Goal: Information Seeking & Learning: Learn about a topic

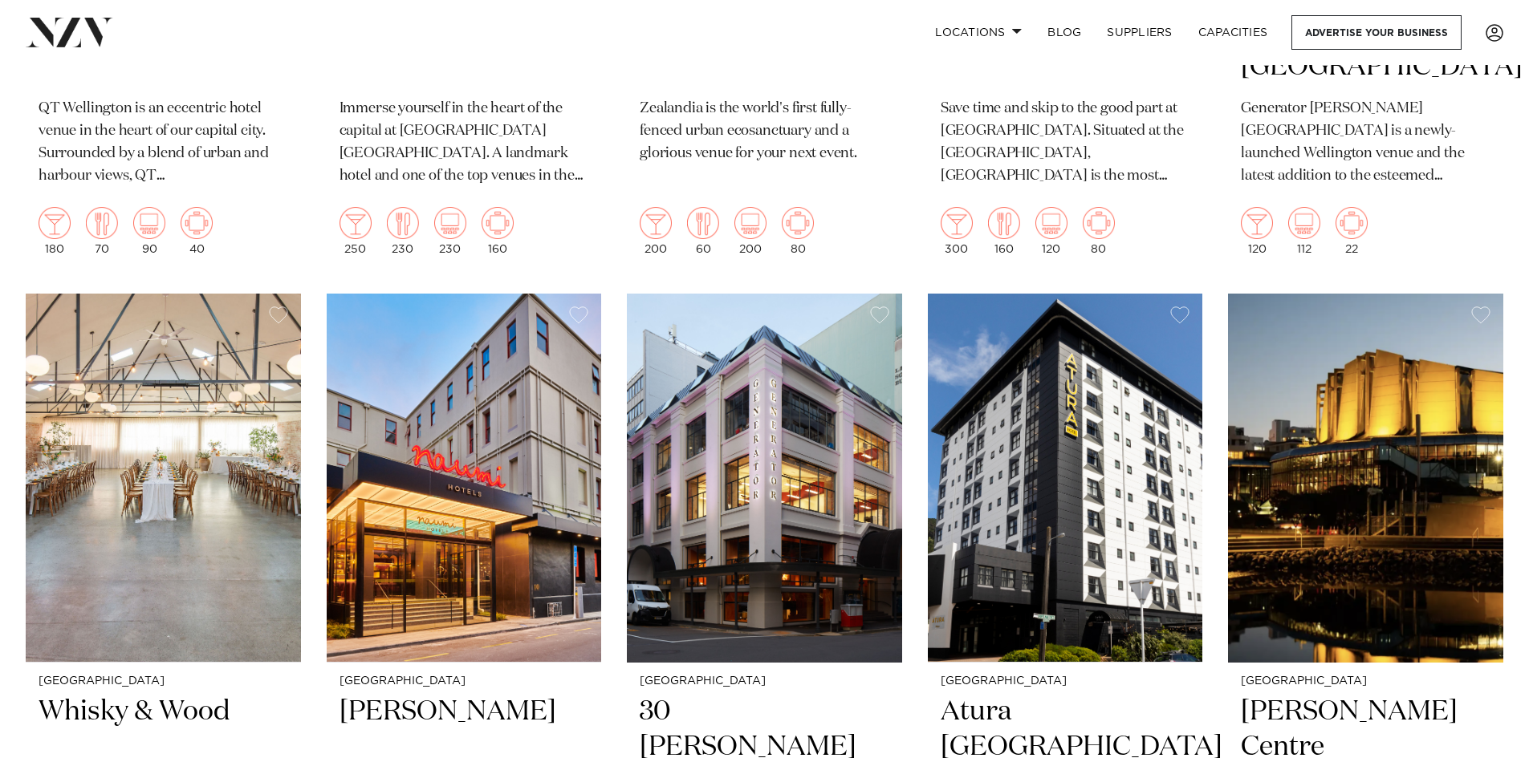
scroll to position [1043, 0]
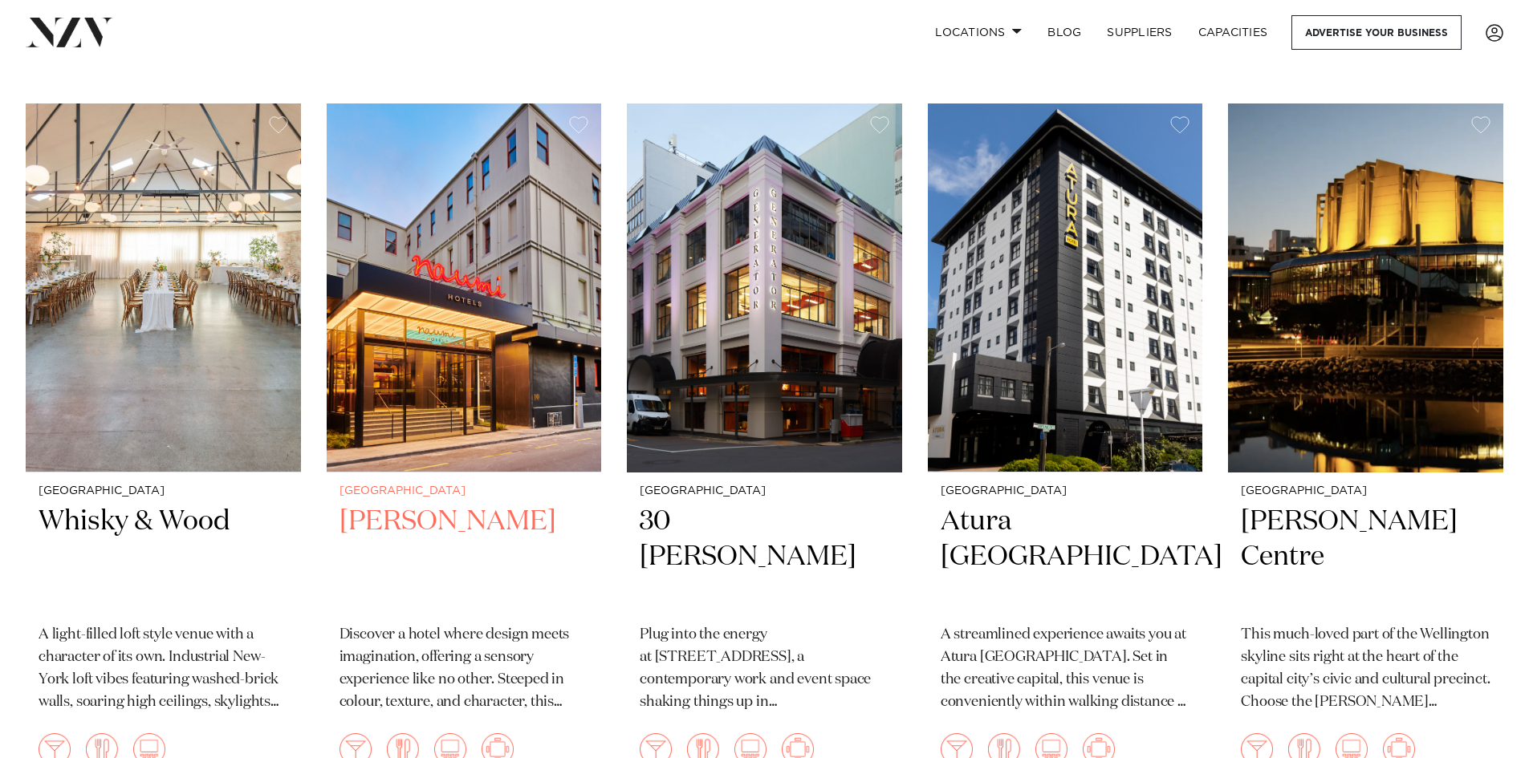
click at [476, 520] on h2 "[PERSON_NAME]" at bounding box center [464, 558] width 250 height 108
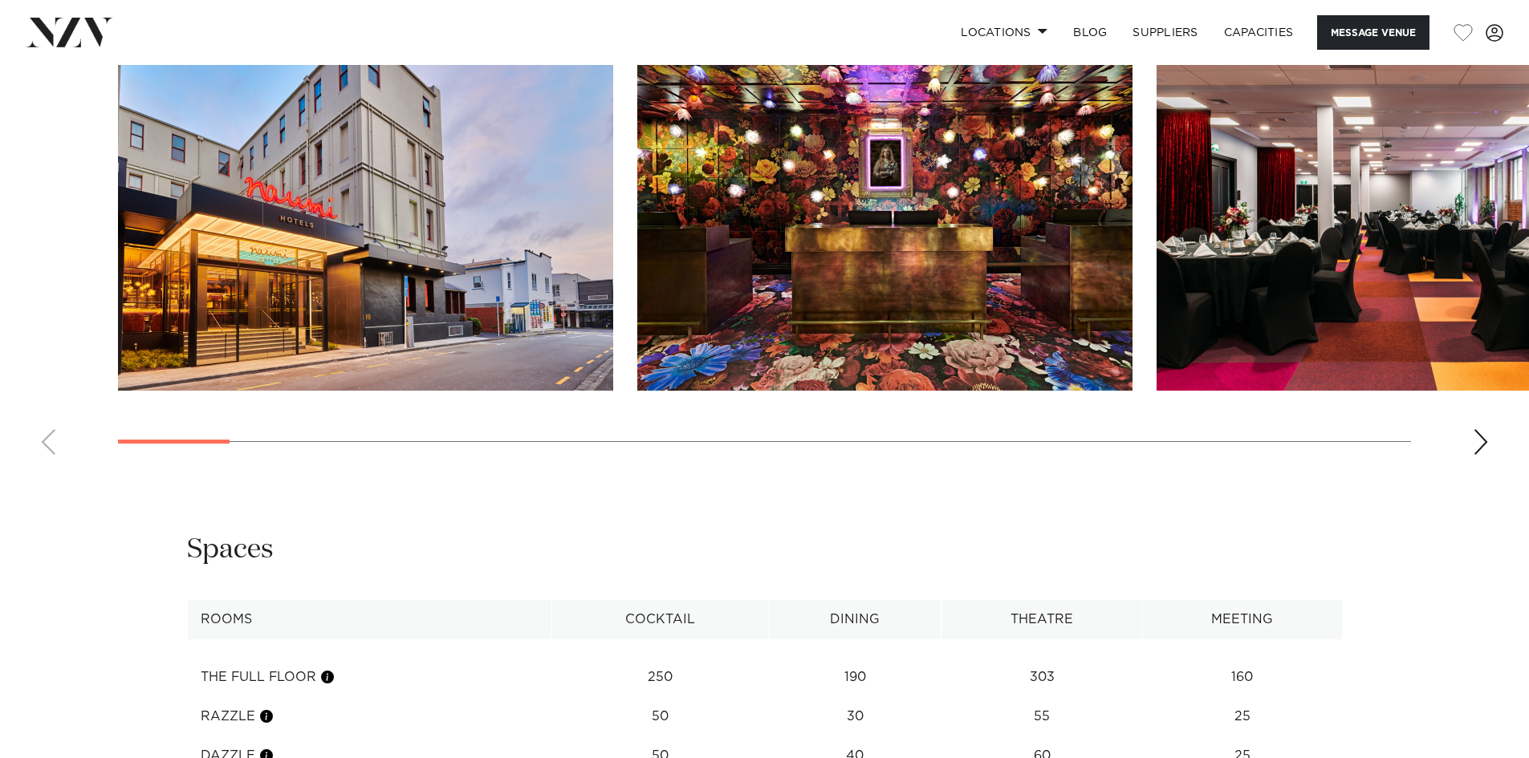
scroll to position [2006, 0]
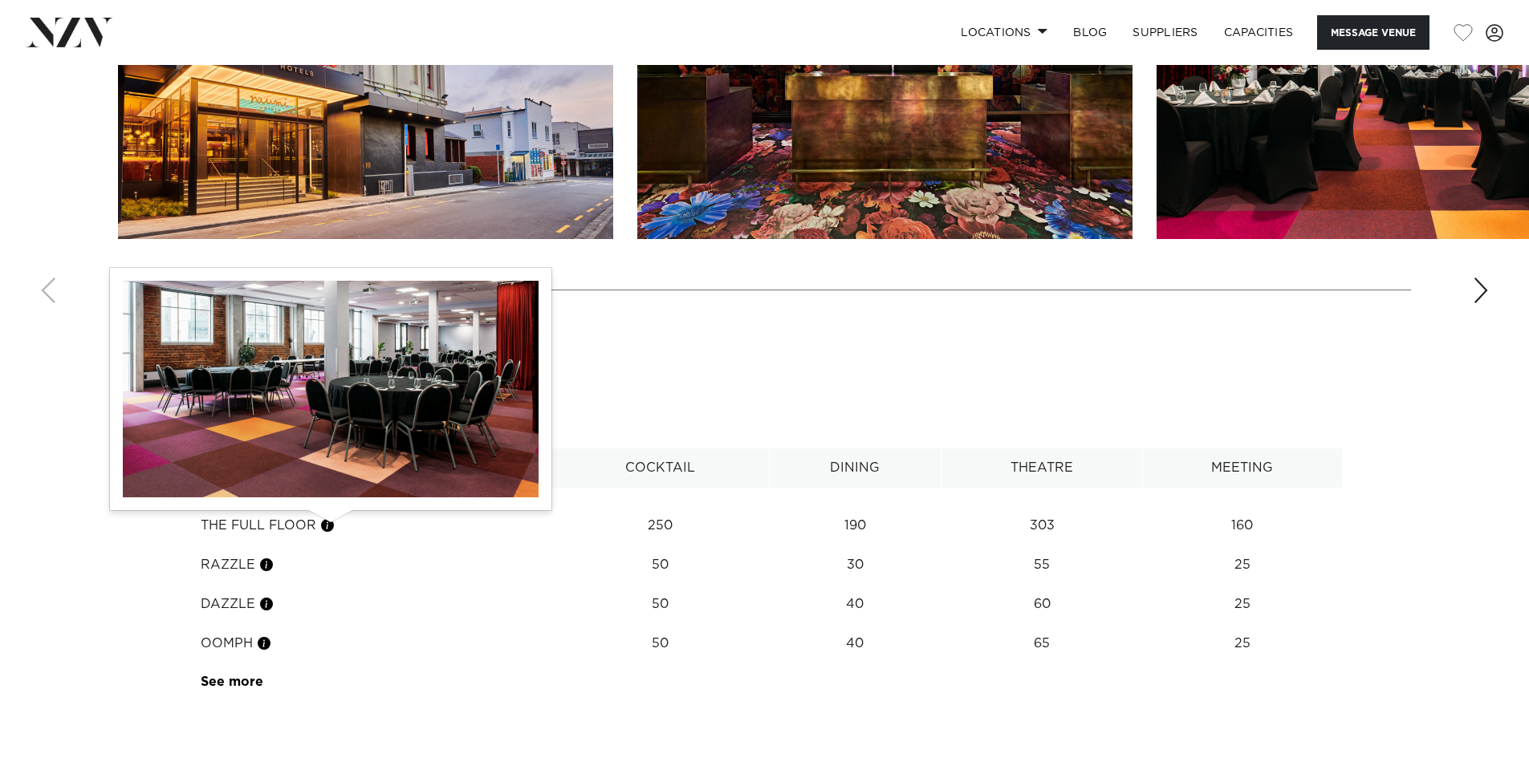
click at [328, 524] on button "button" at bounding box center [327, 526] width 16 height 16
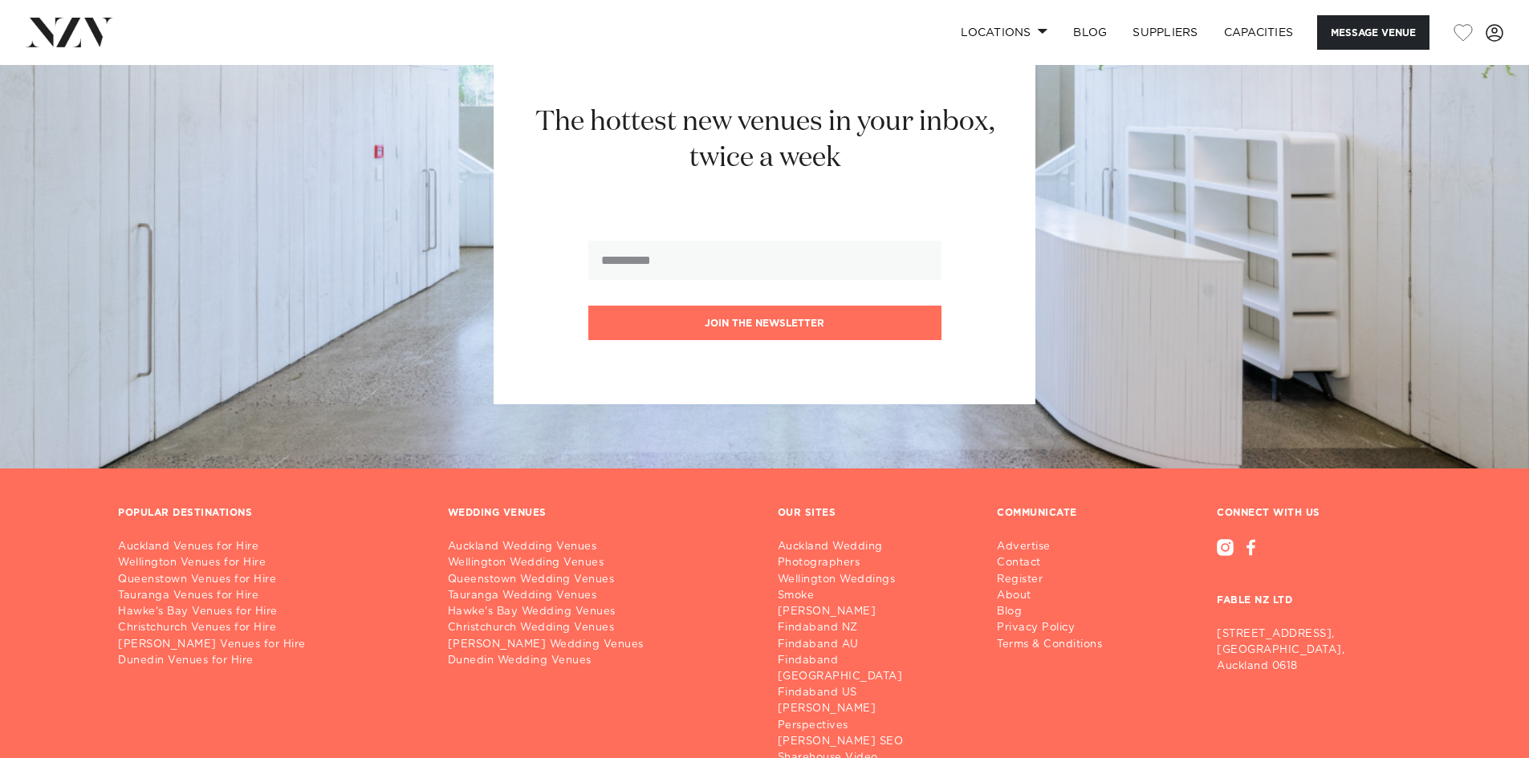
scroll to position [3935, 0]
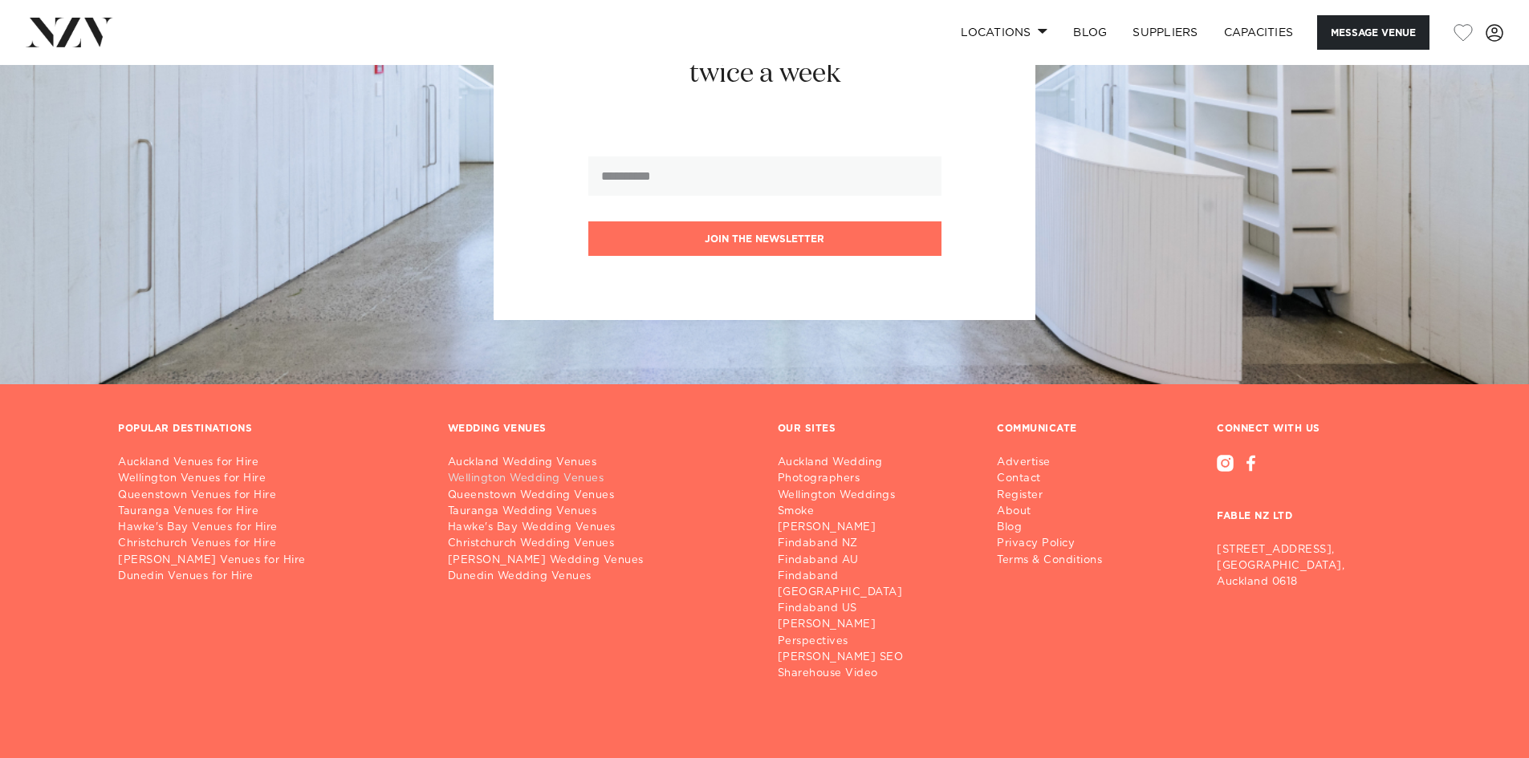
click at [533, 471] on link "Wellington Wedding Venues" at bounding box center [600, 479] width 304 height 16
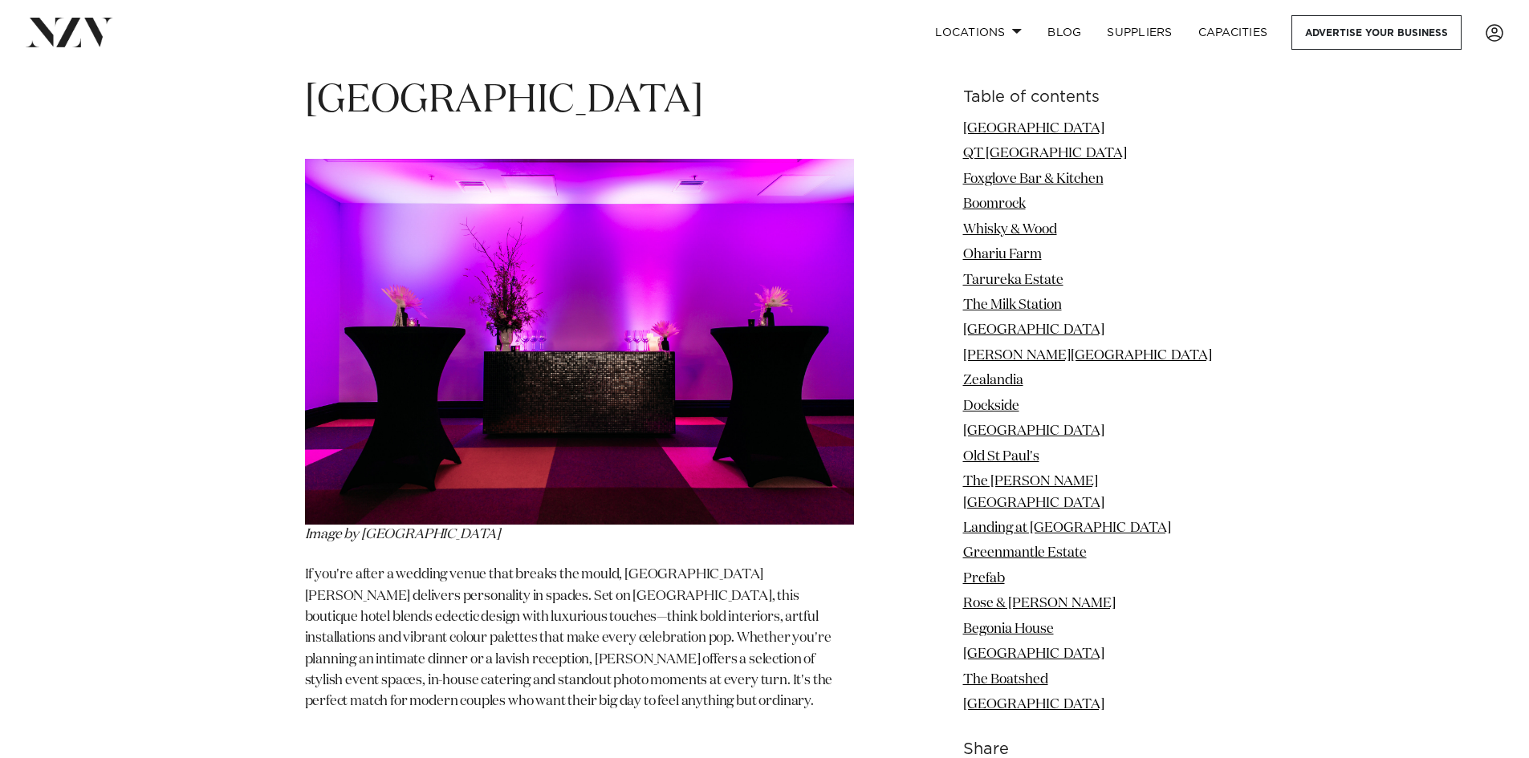
scroll to position [2087, 0]
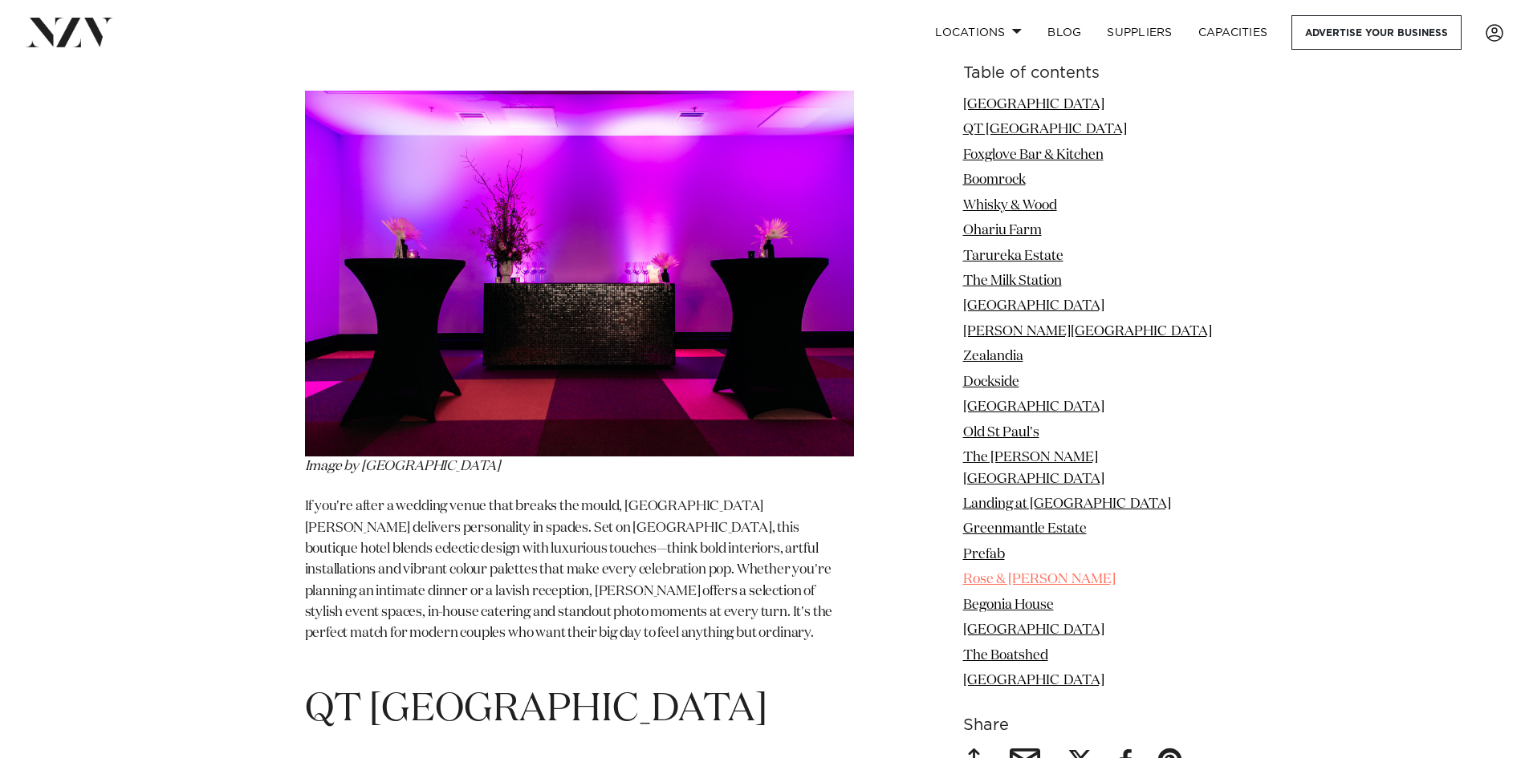
click at [1070, 573] on link "Rose & [PERSON_NAME]" at bounding box center [1039, 580] width 152 height 14
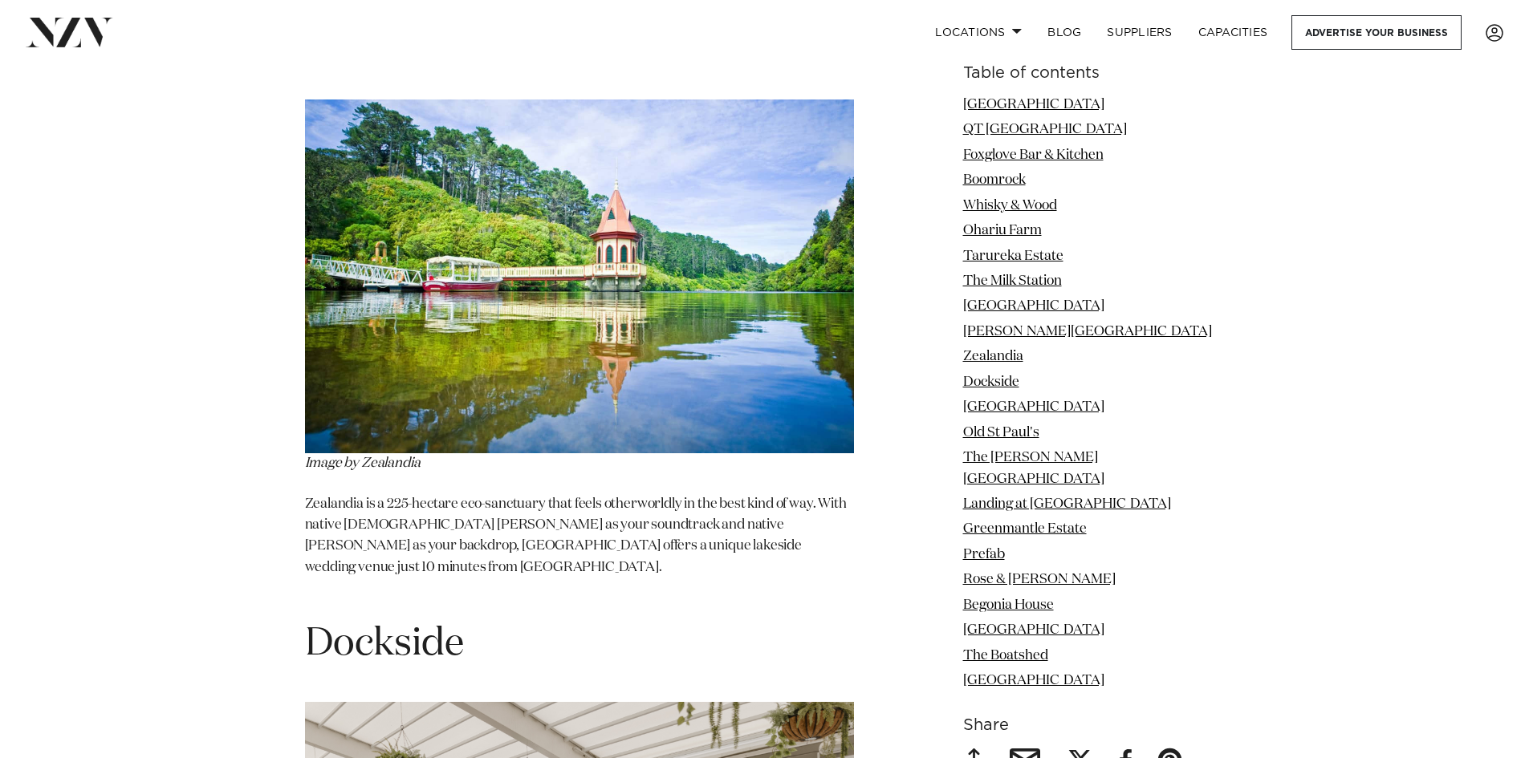
scroll to position [8473, 0]
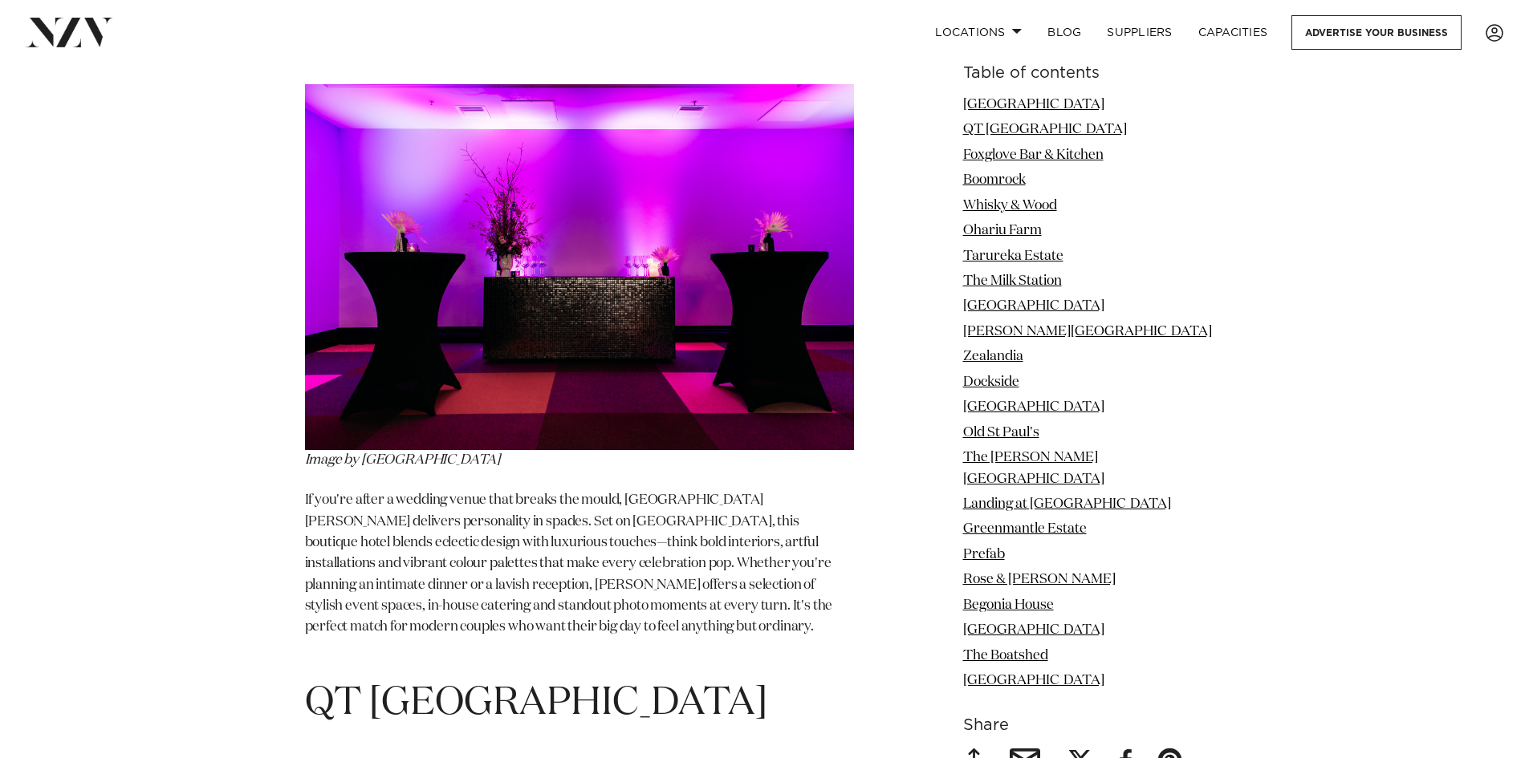
scroll to position [2087, 0]
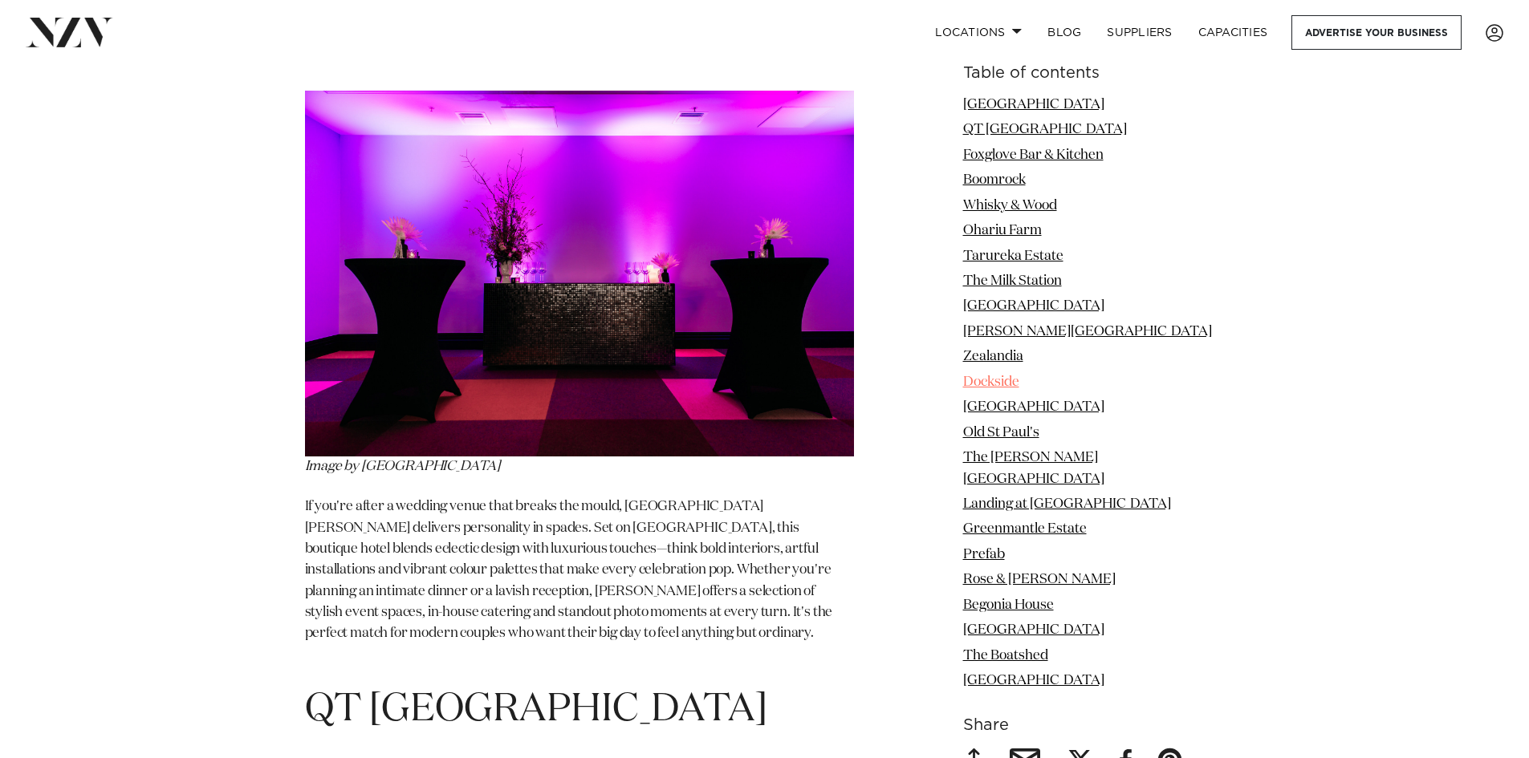
click at [1019, 379] on link "Dockside" at bounding box center [991, 383] width 56 height 14
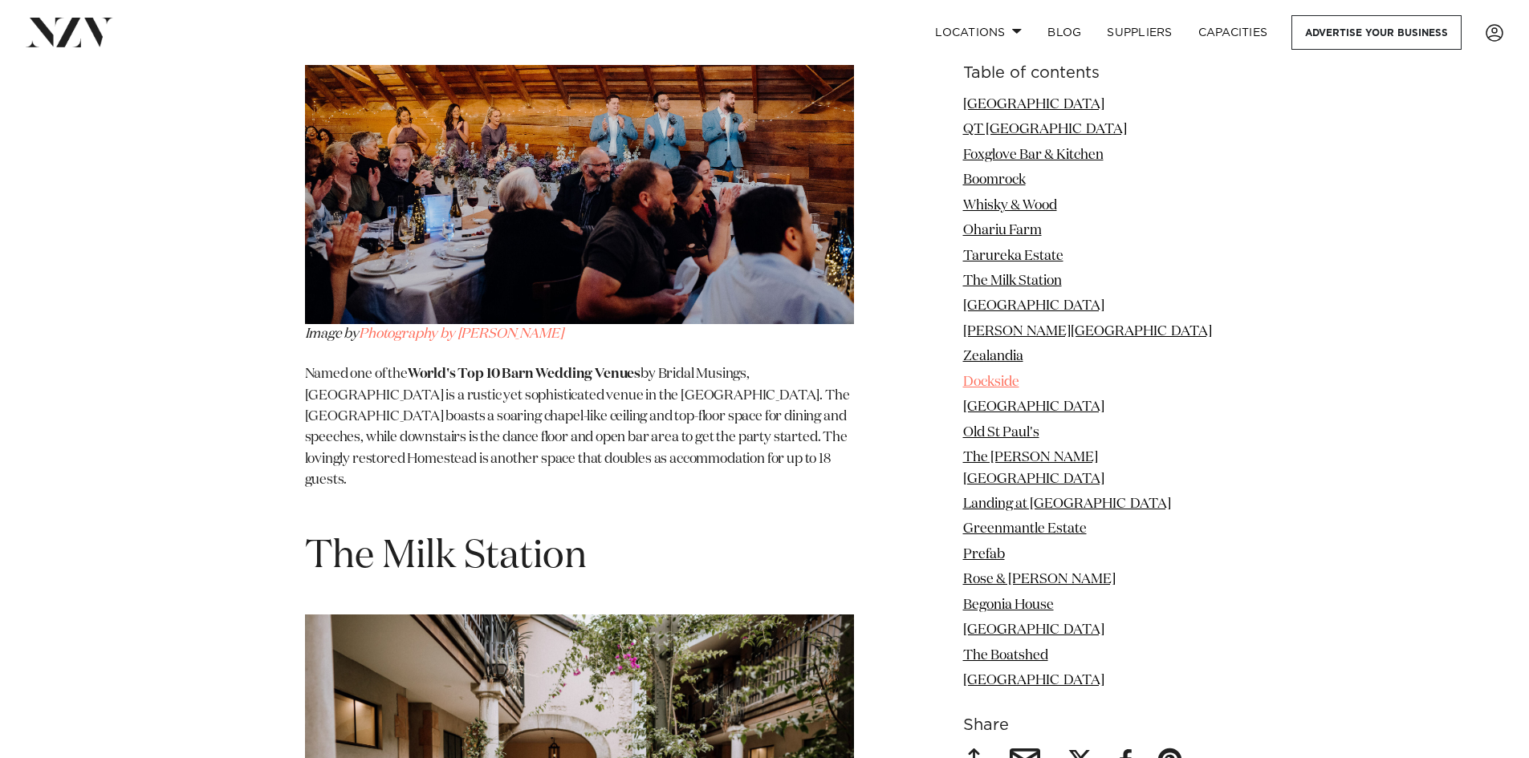
scroll to position [6044, 0]
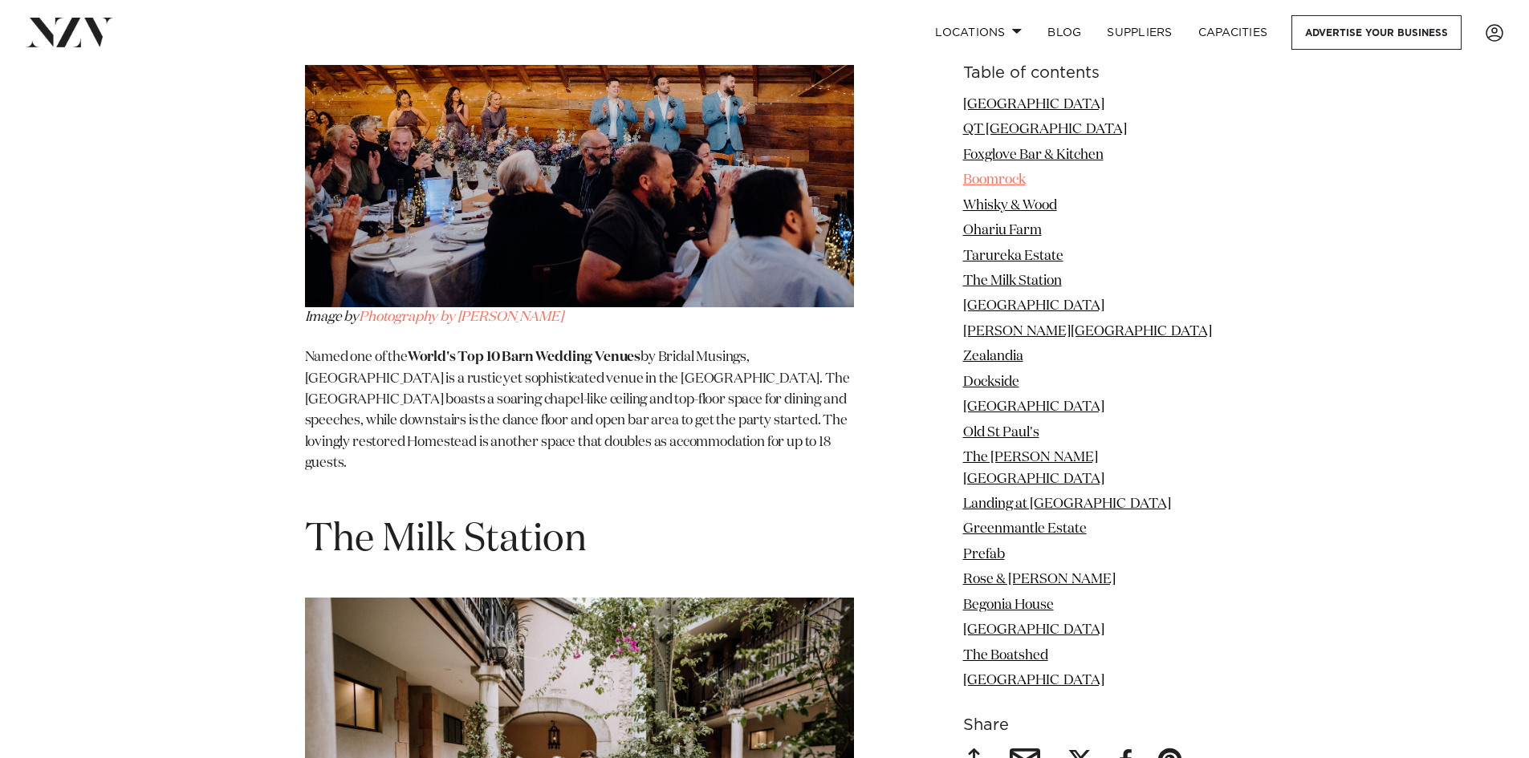
click at [1026, 176] on link "Boomrock" at bounding box center [994, 180] width 63 height 14
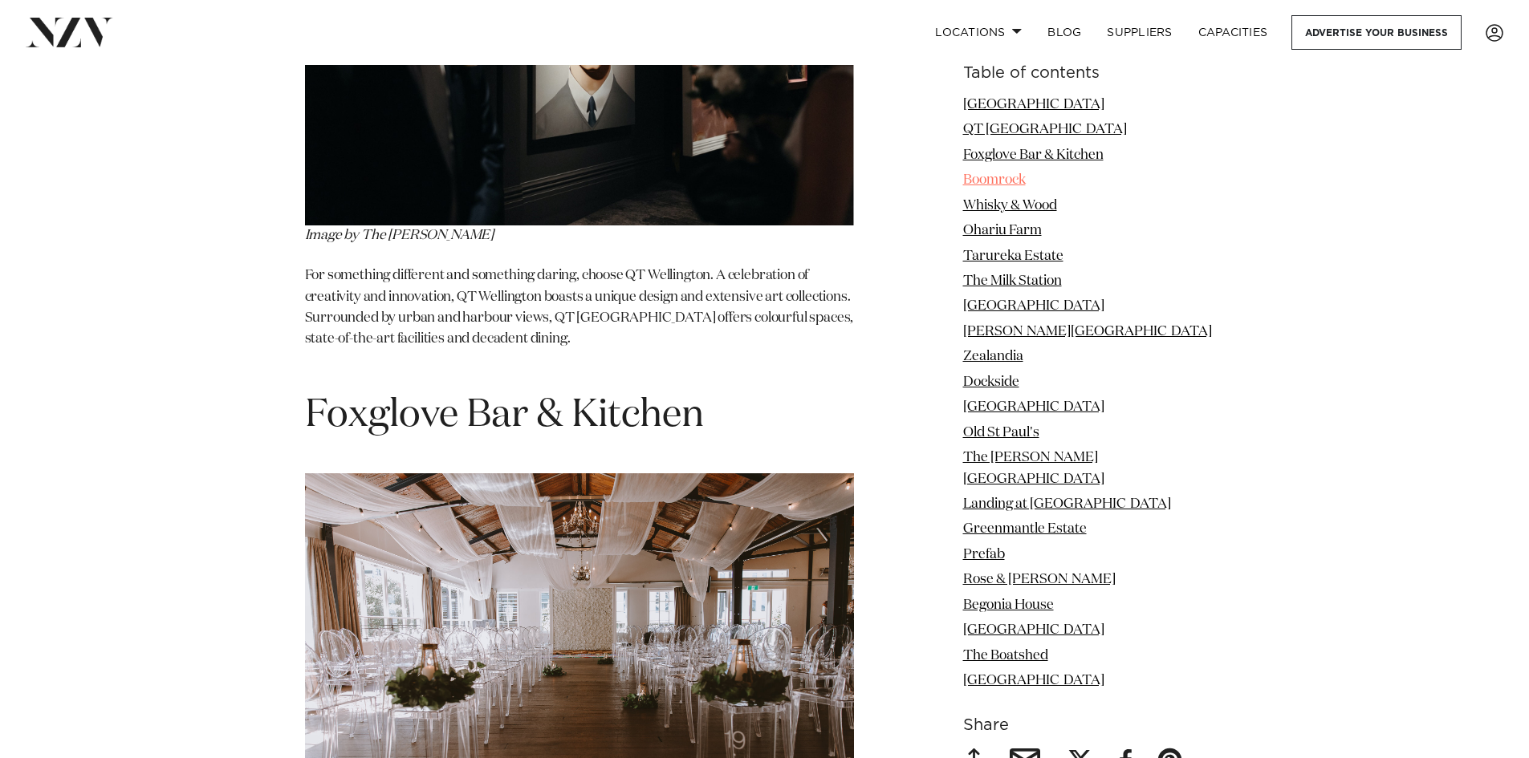
scroll to position [2816, 0]
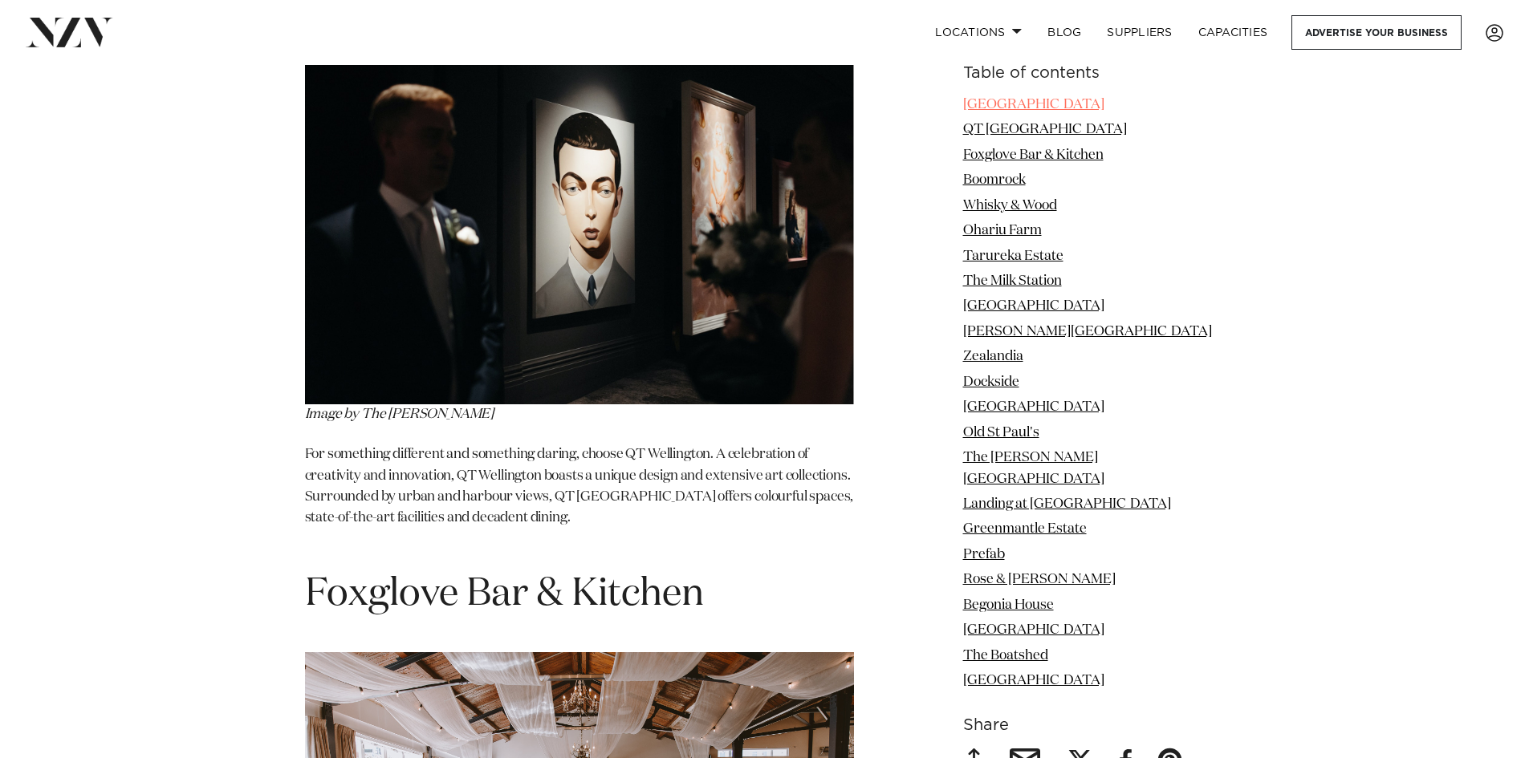
click at [1052, 98] on link "[GEOGRAPHIC_DATA]" at bounding box center [1033, 105] width 141 height 14
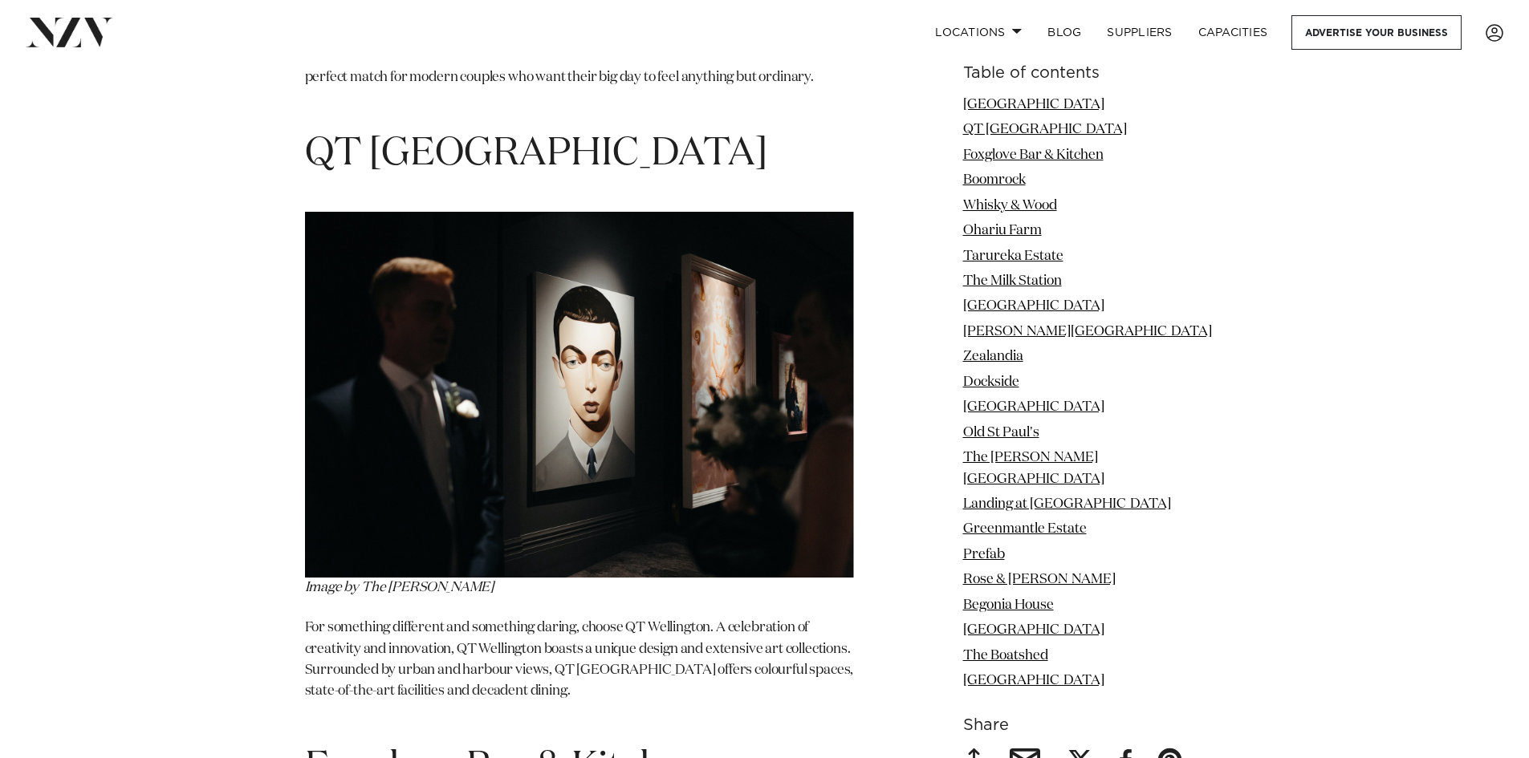
scroll to position [2709, 0]
